Goal: Communication & Community: Share content

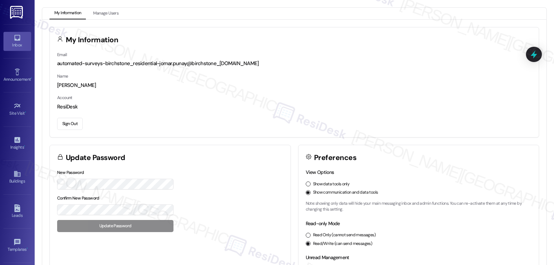
click at [15, 40] on icon at bounding box center [17, 38] width 6 height 6
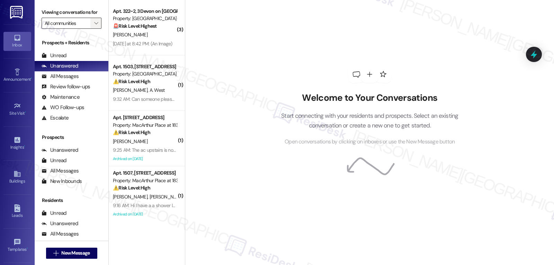
click at [93, 29] on span "" at bounding box center [96, 23] width 7 height 11
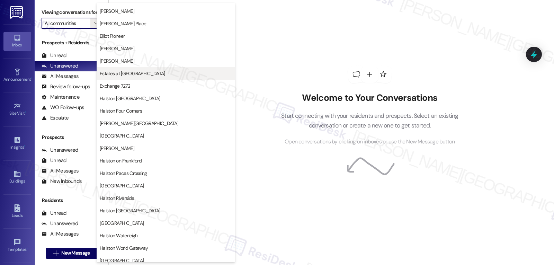
scroll to position [138, 0]
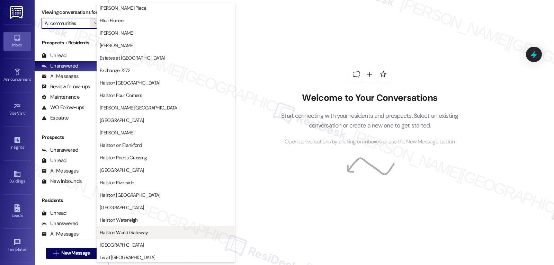
click at [141, 232] on span "Halston World Gateway" at bounding box center [124, 232] width 48 height 7
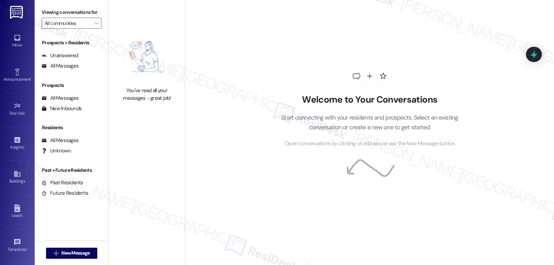
type input "Halston World Gateway"
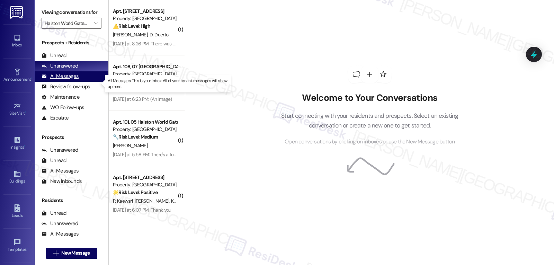
click at [78, 80] on div "All Messages" at bounding box center [60, 76] width 37 height 7
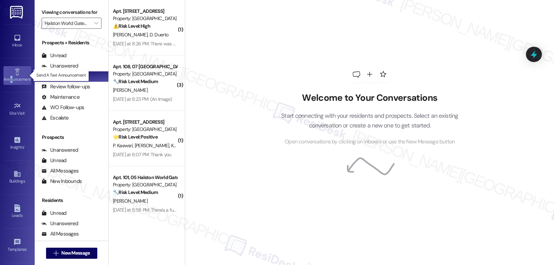
click at [11, 78] on div "Announcement •" at bounding box center [17, 79] width 35 height 7
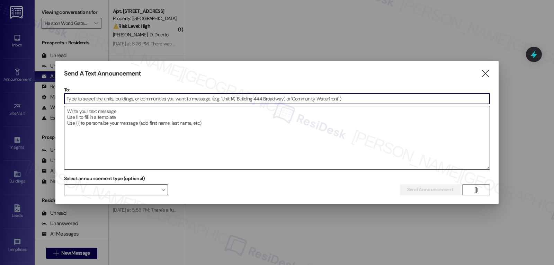
click at [292, 148] on textarea at bounding box center [276, 137] width 425 height 63
paste input "Hi {{first_name}}, Renewal Pizza Party! Join us at the [GEOGRAPHIC_DATA] [DATE]…"
type input "Hi {{first_name}}, Renewal Pizza Party! Join us at the [GEOGRAPHIC_DATA] [DATE]…"
click at [259, 129] on textarea at bounding box center [276, 137] width 425 height 63
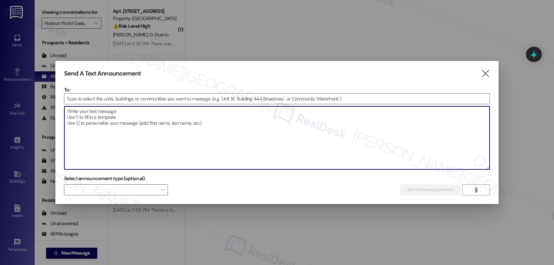
paste textarea "Hi {{first_name}}, Renewal Pizza Party! Join us at the [GEOGRAPHIC_DATA] [DATE]…"
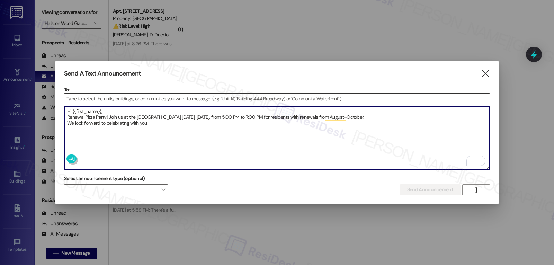
type textarea "Hi {{first_name}}, Renewal Pizza Party! Join us at the [GEOGRAPHIC_DATA] [DATE]…"
click at [260, 94] on input at bounding box center [276, 98] width 425 height 10
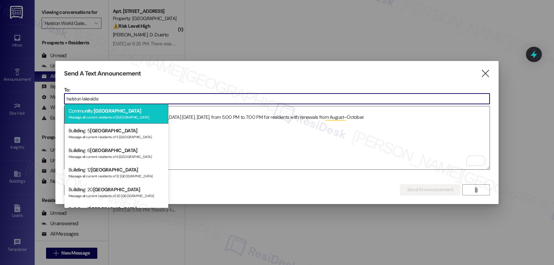
type input "halston lakeside"
click at [125, 112] on span "[GEOGRAPHIC_DATA]" at bounding box center [117, 111] width 47 height 6
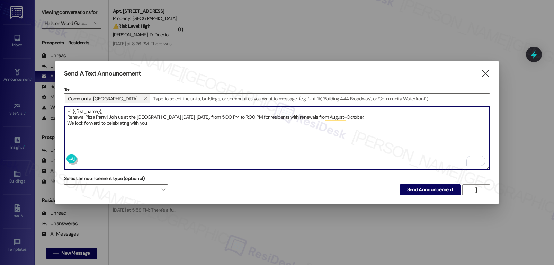
click at [178, 127] on textarea "Hi {{first_name}}, Renewal Pizza Party! Join us at the [GEOGRAPHIC_DATA] [DATE]…" at bounding box center [276, 137] width 425 height 63
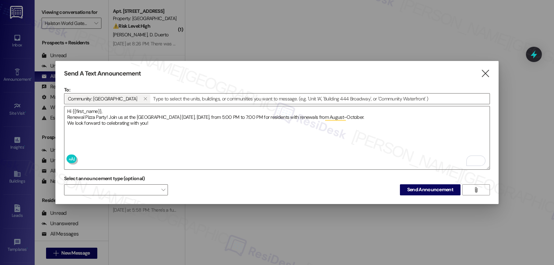
click at [313, 193] on div "Send A Text Announcement  To: Community: Halston Lakeside   Drop image file …" at bounding box center [276, 132] width 443 height 143
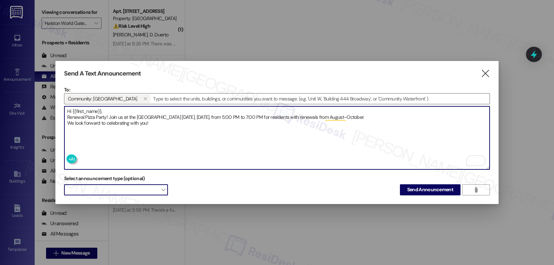
click at [164, 188] on span "" at bounding box center [163, 189] width 4 height 11
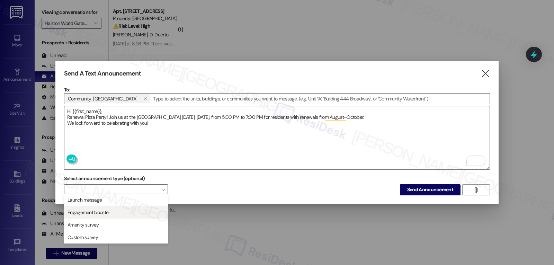
click at [112, 214] on span "Engagement booster" at bounding box center [116, 212] width 98 height 8
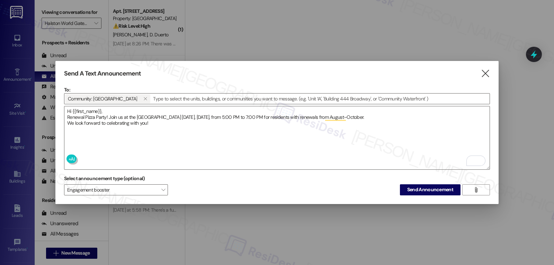
click at [212, 186] on div "Select announcement type (optional) Engagement booster  Send Announcement " at bounding box center [277, 184] width 426 height 22
click at [425, 189] on span "Send Announcement" at bounding box center [430, 189] width 46 height 7
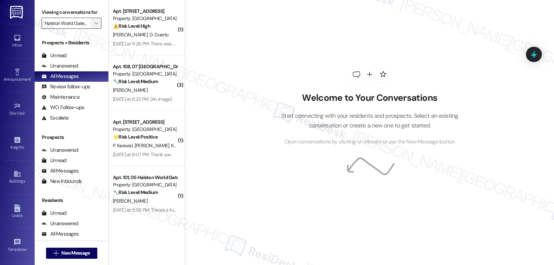
click at [90, 29] on button "" at bounding box center [95, 23] width 11 height 11
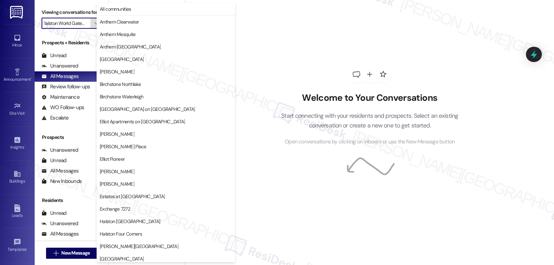
scroll to position [239, 0]
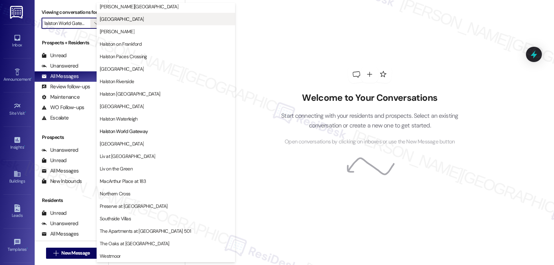
click at [141, 25] on button "[GEOGRAPHIC_DATA]" at bounding box center [166, 19] width 138 height 12
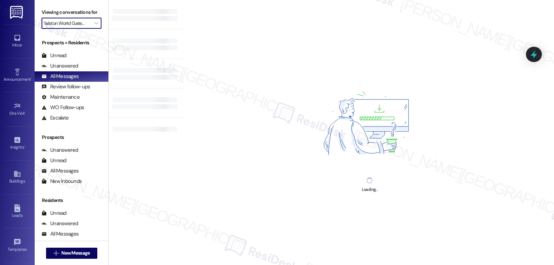
type input "[GEOGRAPHIC_DATA]"
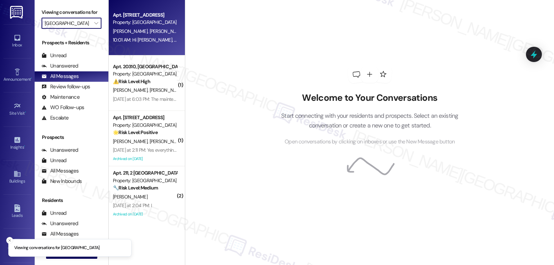
click at [149, 20] on div "Property: [GEOGRAPHIC_DATA]" at bounding box center [145, 22] width 64 height 7
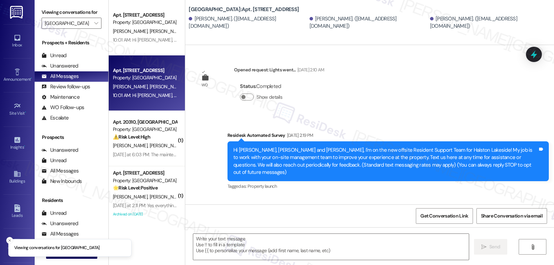
type textarea "Fetching suggested responses. Please feel free to read through the conversation…"
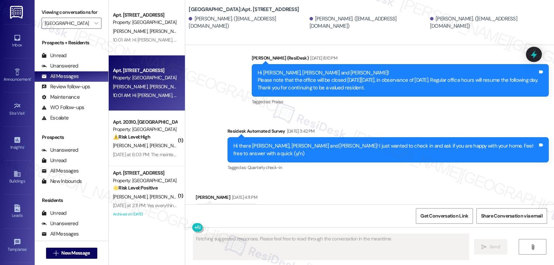
scroll to position [2540, 0]
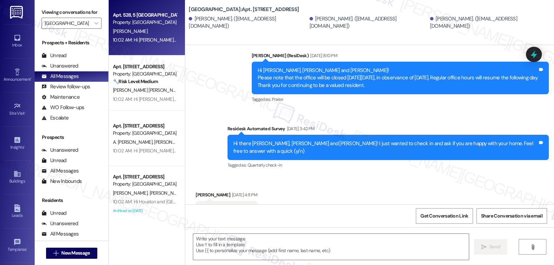
click at [147, 31] on div "[PERSON_NAME]" at bounding box center [144, 31] width 65 height 9
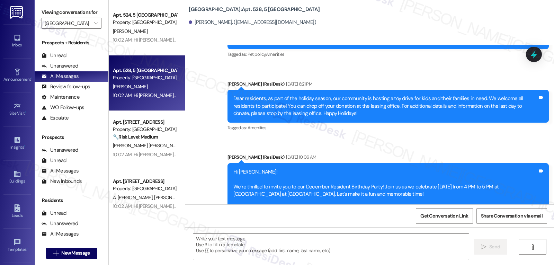
type textarea "Fetching suggested responses. Please feel free to read through the conversation…"
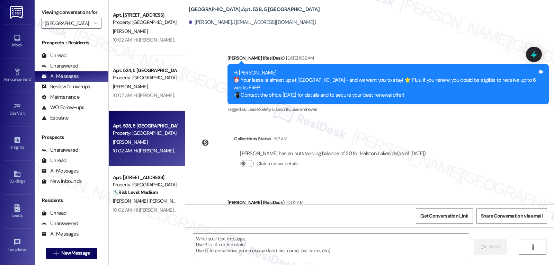
scroll to position [2843, 0]
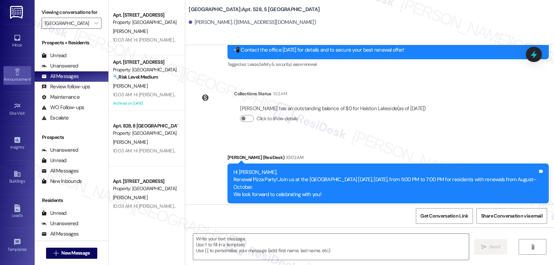
click at [11, 72] on link "Announcement •" at bounding box center [17, 75] width 28 height 19
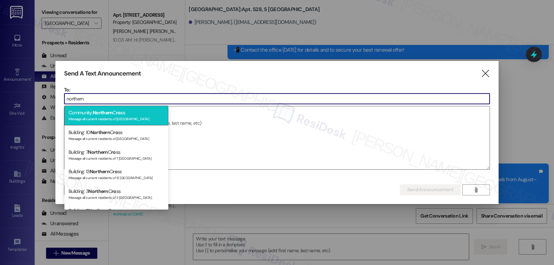
type input "northern"
click at [116, 117] on div "Message all current residents of [GEOGRAPHIC_DATA]" at bounding box center [116, 118] width 95 height 6
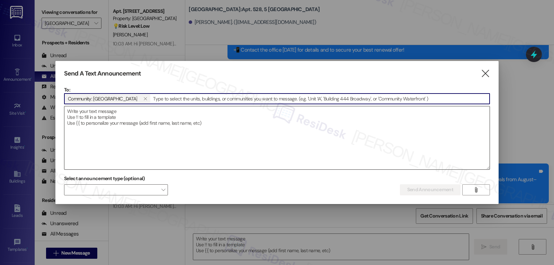
click at [165, 124] on textarea at bounding box center [276, 137] width 425 height 63
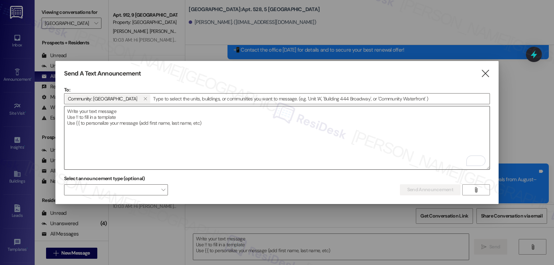
click at [189, 140] on textarea "To enrich screen reader interactions, please activate Accessibility in Grammarl…" at bounding box center [276, 137] width 425 height 63
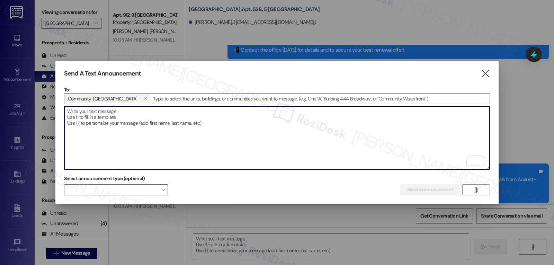
paste textarea "Hi {{first_name}}, TeeDee & [PERSON_NAME]'s Place Food Truck will be in front o…"
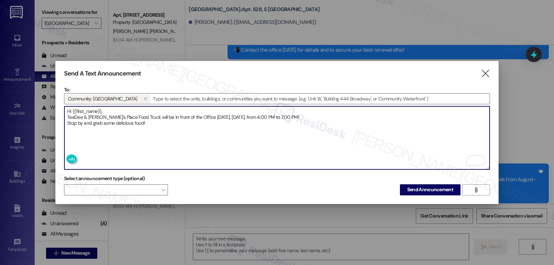
type textarea "Hi {{first_name}}, TeeDee & [PERSON_NAME]'s Place Food Truck will be in front o…"
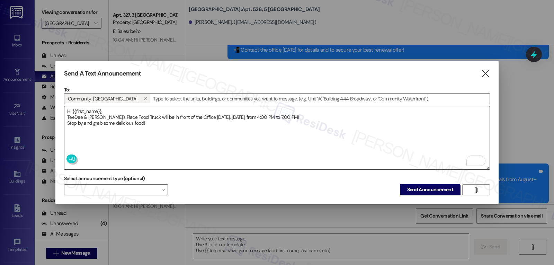
click at [324, 139] on textarea "Hi {{first_name}}, TeeDee & [PERSON_NAME]'s Place Food Truck will be in front o…" at bounding box center [276, 137] width 425 height 63
click at [435, 186] on span "Send Announcement" at bounding box center [430, 189] width 46 height 7
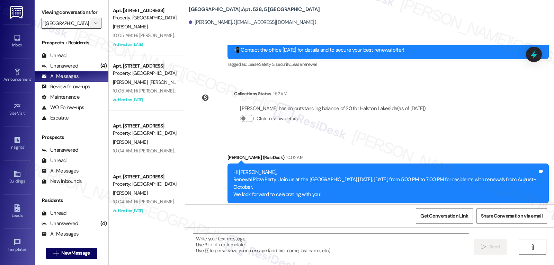
click at [94, 26] on icon "" at bounding box center [96, 23] width 4 height 6
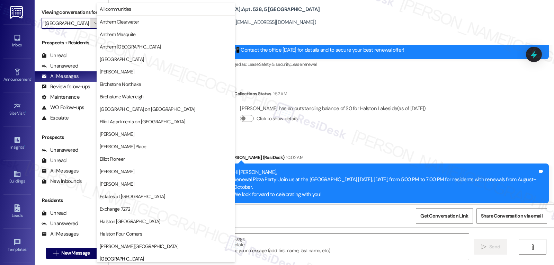
scroll to position [237, 0]
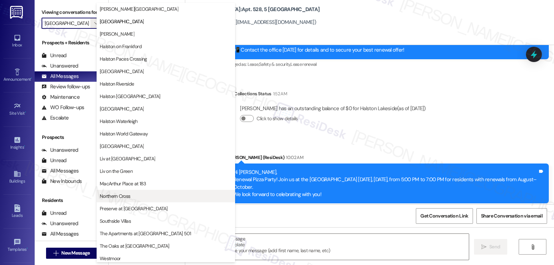
click at [145, 195] on span "Northern Cross" at bounding box center [166, 195] width 132 height 7
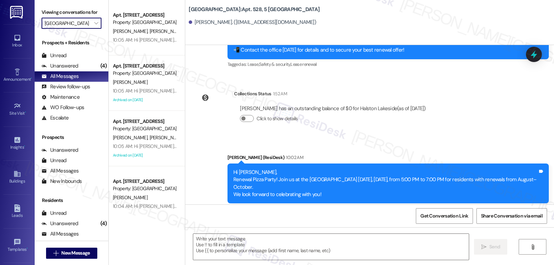
type input "Northern Cross"
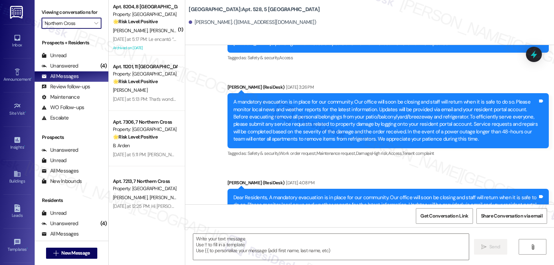
type textarea "Fetching suggested responses. Please feel free to read through the conversation…"
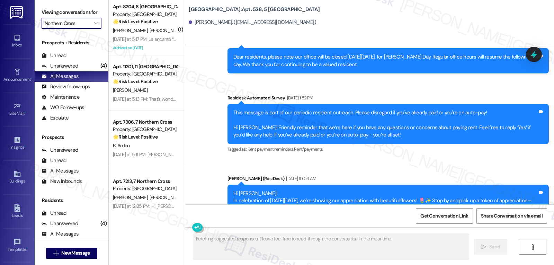
scroll to position [1705, 0]
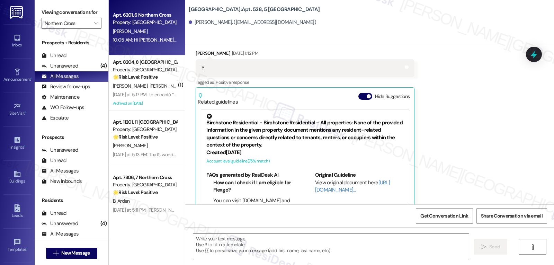
type textarea "Fetching suggested responses. Please feel free to read through the conversation…"
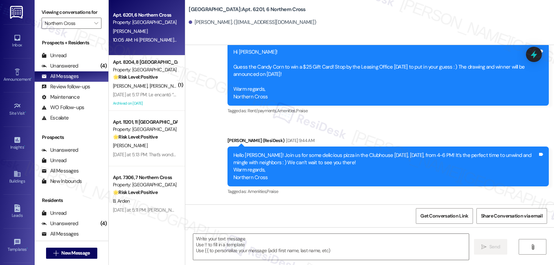
type textarea "Fetching suggested responses. Please feel free to read through the conversation…"
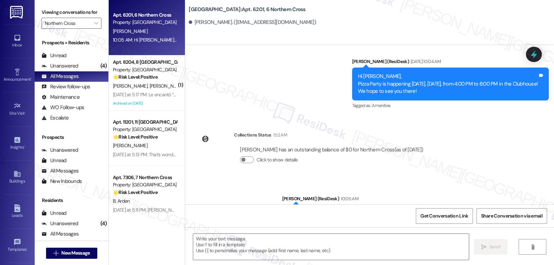
scroll to position [5905, 0]
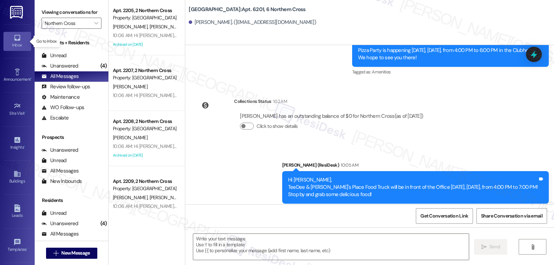
click at [18, 42] on div "Inbox" at bounding box center [17, 45] width 35 height 7
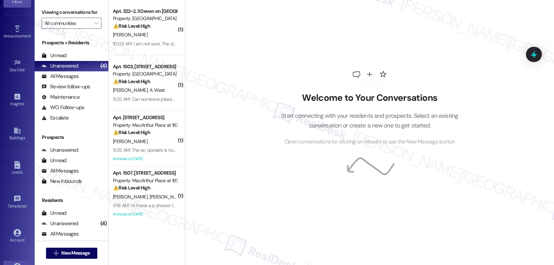
scroll to position [65, 0]
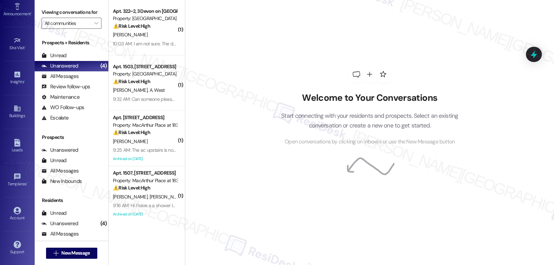
click at [20, 224] on div "Account Go to Account" at bounding box center [17, 214] width 28 height 34
click at [14, 214] on div "Account" at bounding box center [17, 217] width 35 height 7
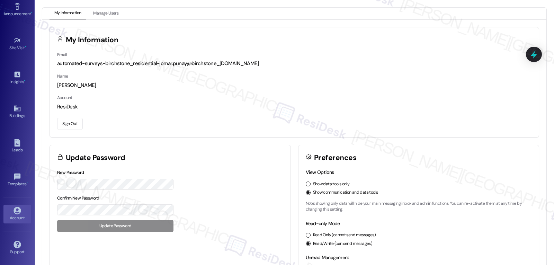
click at [74, 123] on button "Sign Out" at bounding box center [70, 124] width 26 height 12
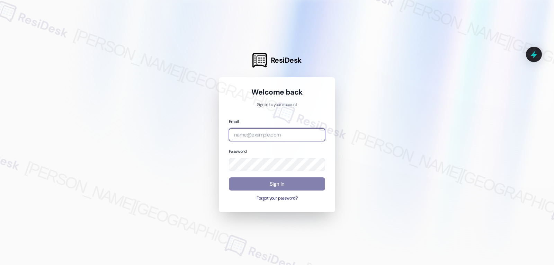
click at [285, 138] on input "email" at bounding box center [277, 134] width 96 height 13
paste input "[EMAIL_ADDRESS][DOMAIN_NAME]"
type input "[EMAIL_ADDRESS][DOMAIN_NAME]"
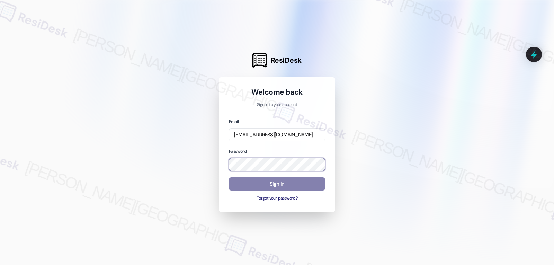
scroll to position [0, 0]
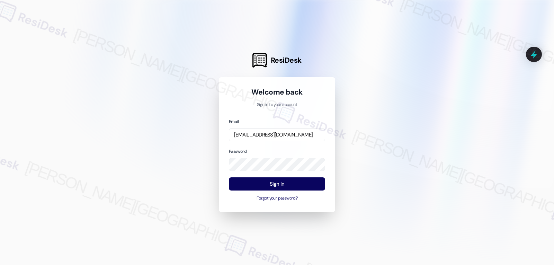
click at [263, 145] on div "Email [EMAIL_ADDRESS][DOMAIN_NAME] Password Sign In Forgot your password?" at bounding box center [277, 160] width 96 height 84
click at [276, 183] on button "Sign In" at bounding box center [277, 183] width 96 height 13
